Goal: Check status

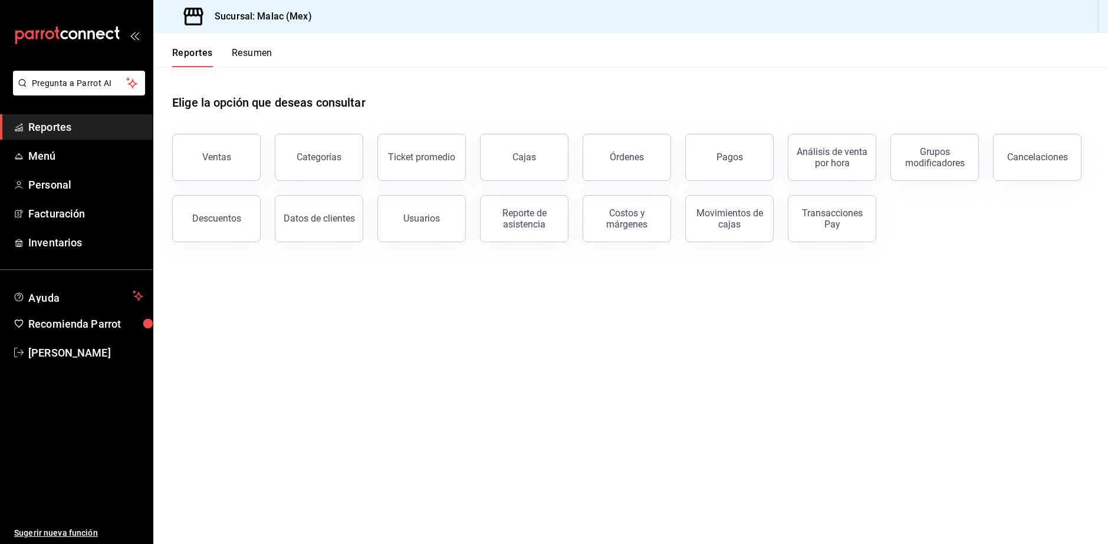
click at [268, 54] on button "Resumen" at bounding box center [252, 57] width 41 height 20
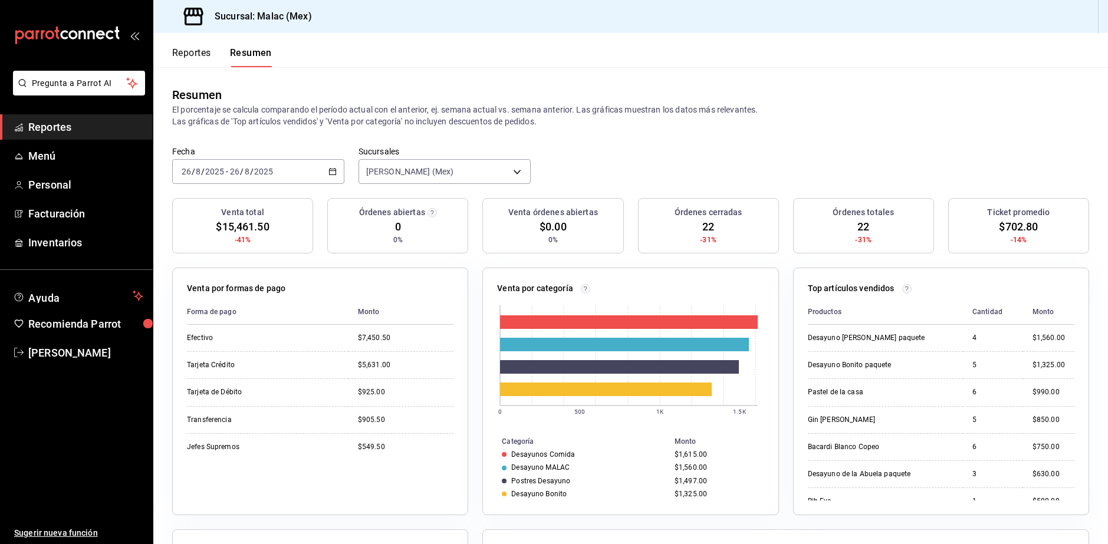
click at [284, 178] on div "[DATE] [DATE] - [DATE] [DATE]" at bounding box center [258, 171] width 172 height 25
click at [245, 337] on span "Rango de fechas" at bounding box center [227, 340] width 91 height 12
click at [706, 131] on div "Resumen El porcentaje se calcula comparando el período actual con el anterior, …" at bounding box center [630, 106] width 954 height 79
